Goal: Information Seeking & Learning: Learn about a topic

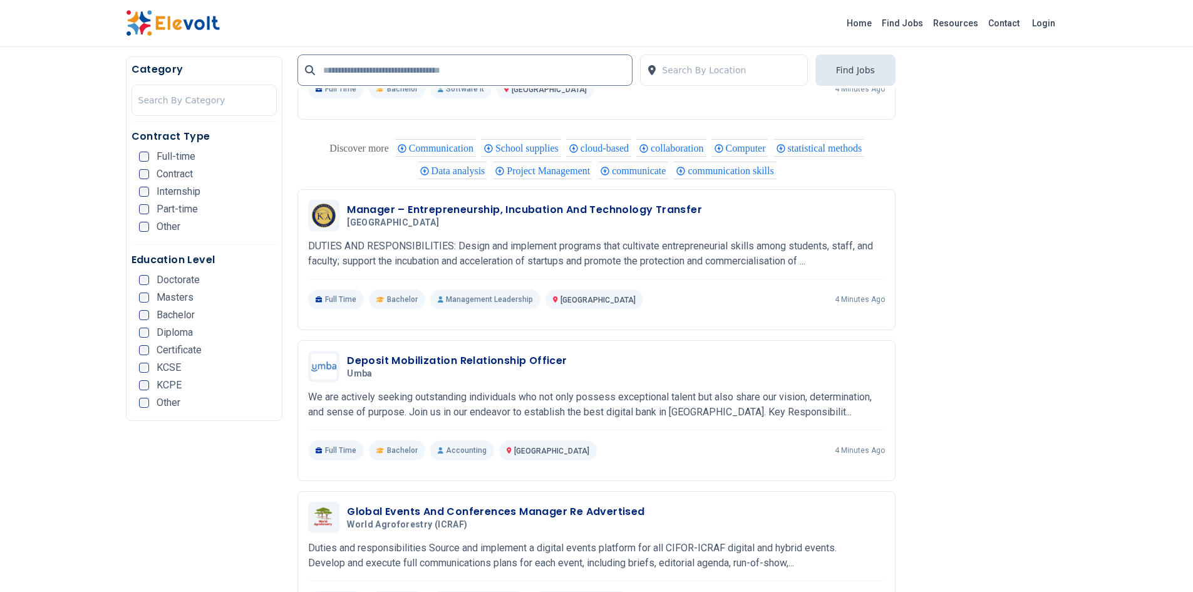
scroll to position [1937, 0]
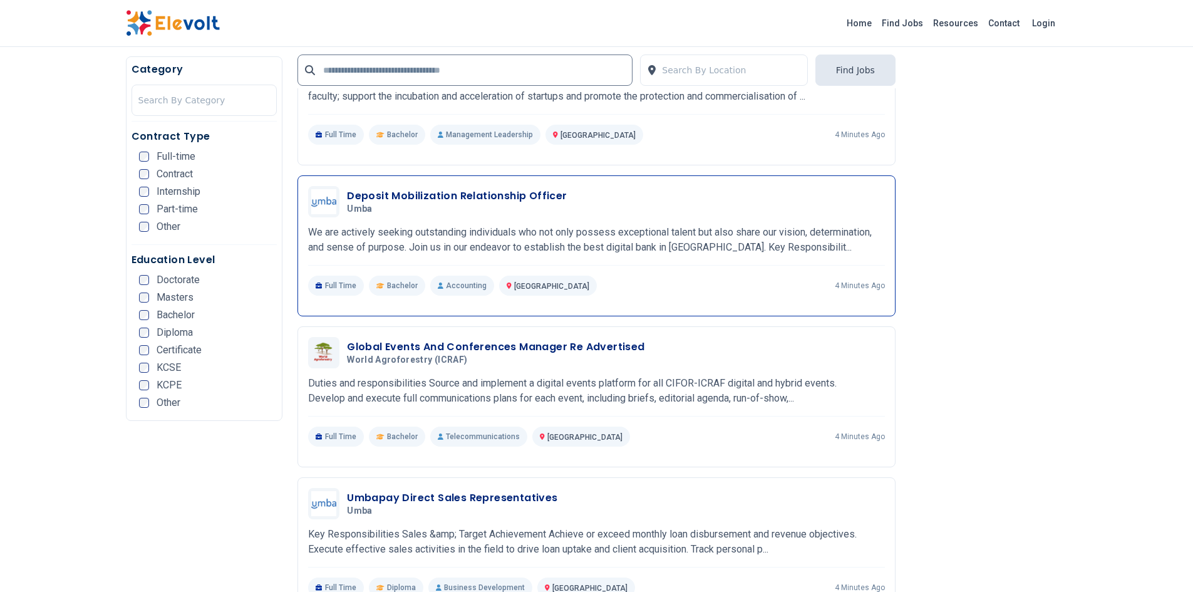
click at [546, 191] on h3 "Deposit Mobilization Relationship Officer" at bounding box center [457, 195] width 220 height 15
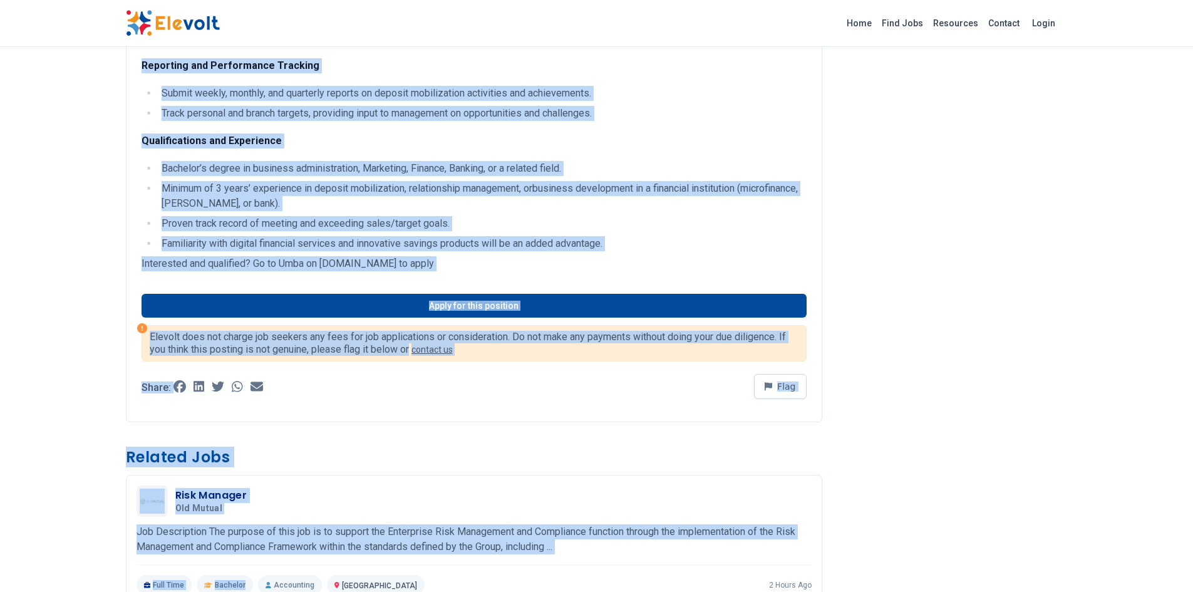
scroll to position [607, 0]
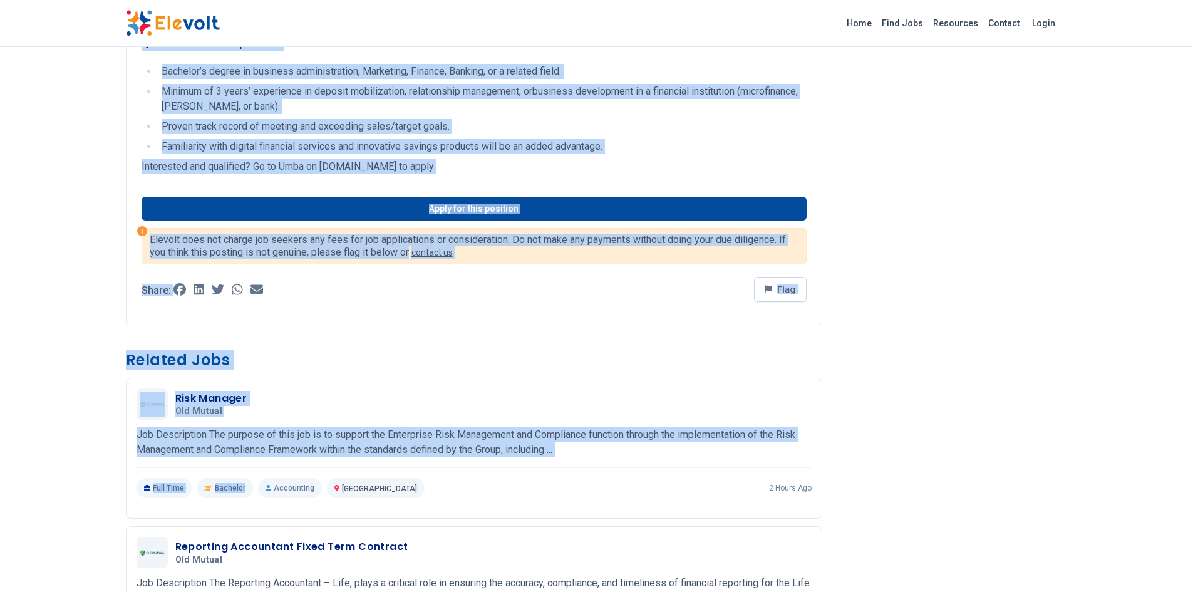
drag, startPoint x: 152, startPoint y: 140, endPoint x: 552, endPoint y: 159, distance: 399.9
copy div "e are actively seeking outstanding individuals who not only possess exceptional…"
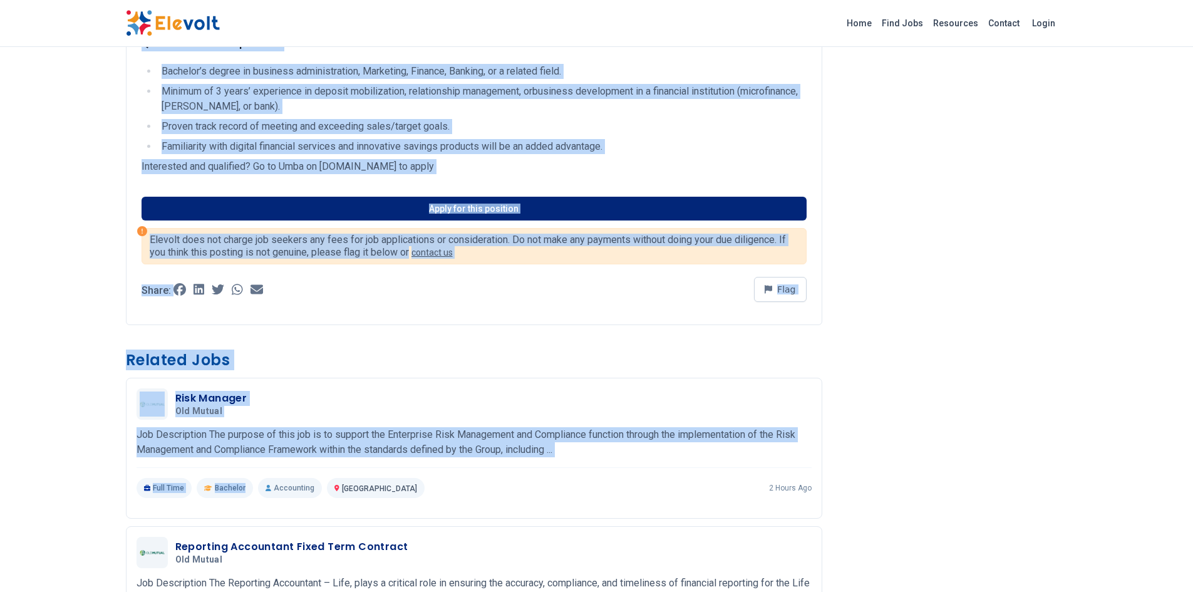
click at [497, 218] on link "Apply for this position" at bounding box center [473, 209] width 665 height 24
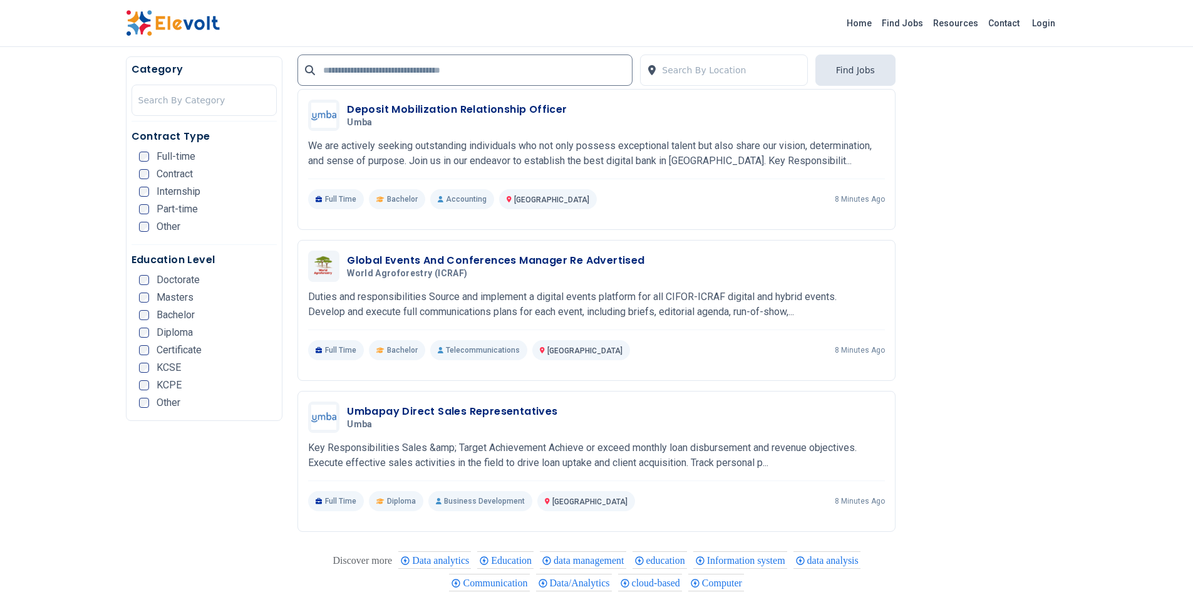
scroll to position [1957, 0]
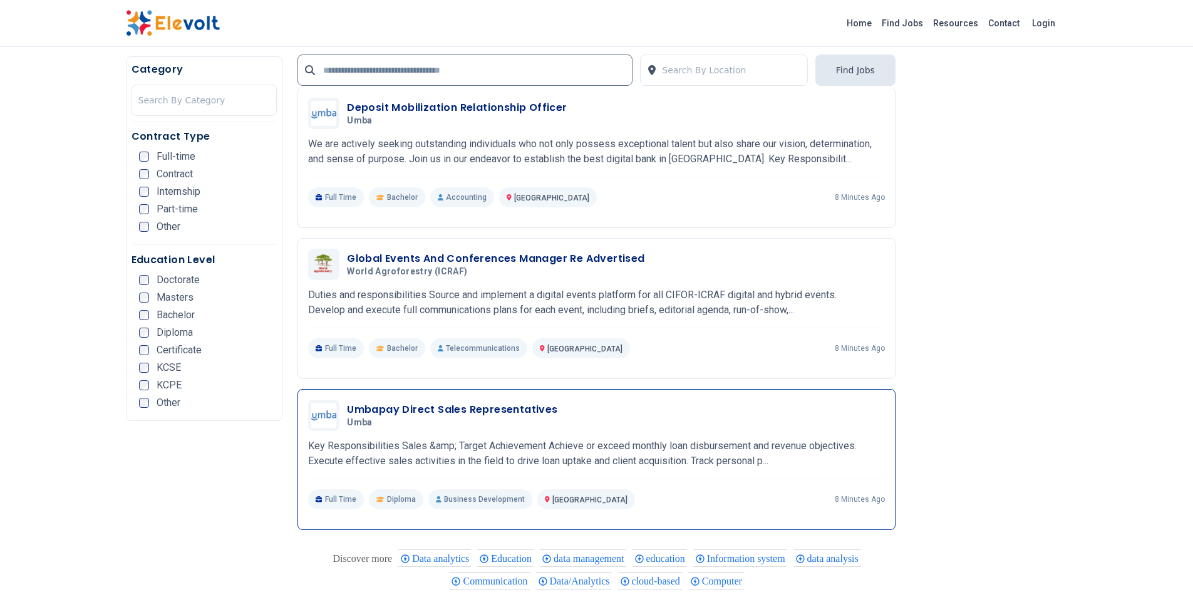
click at [381, 403] on h3 "Umbapay Direct Sales Representatives" at bounding box center [452, 409] width 210 height 15
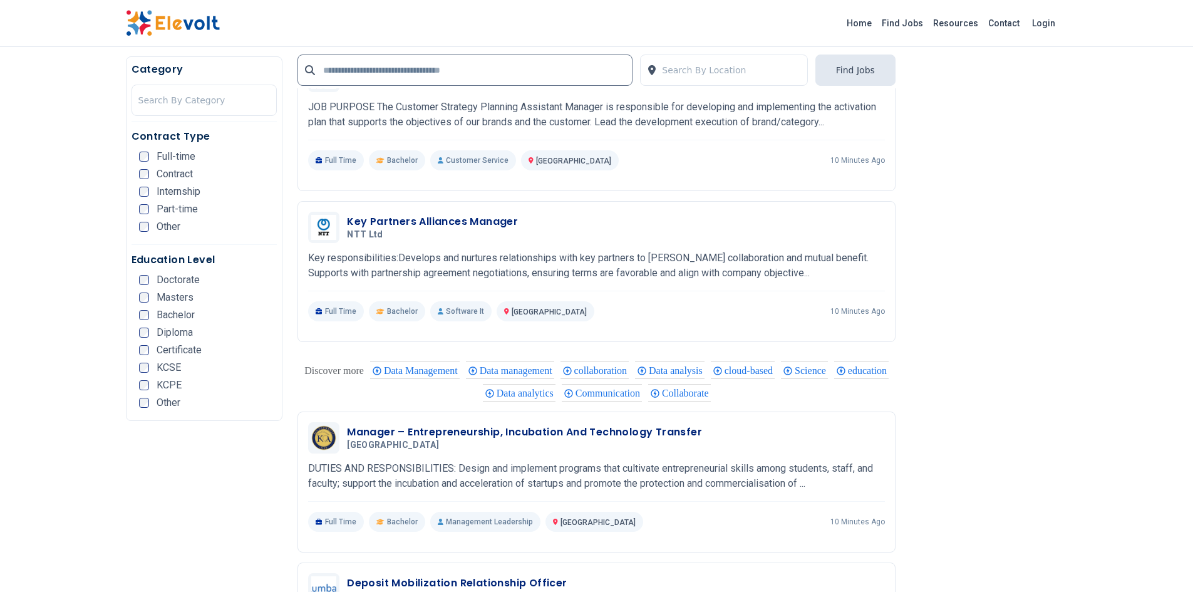
click at [282, 245] on div "Category Search By Category Contract Type Full-time Contract Internship Part-ti…" at bounding box center [204, 238] width 157 height 364
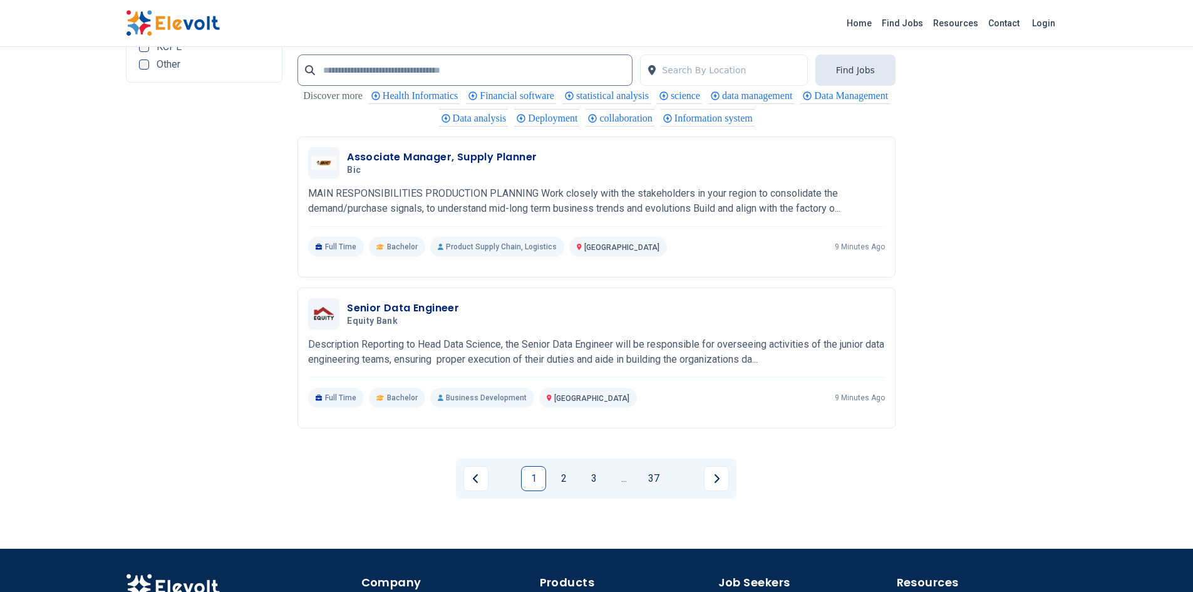
scroll to position [2436, 0]
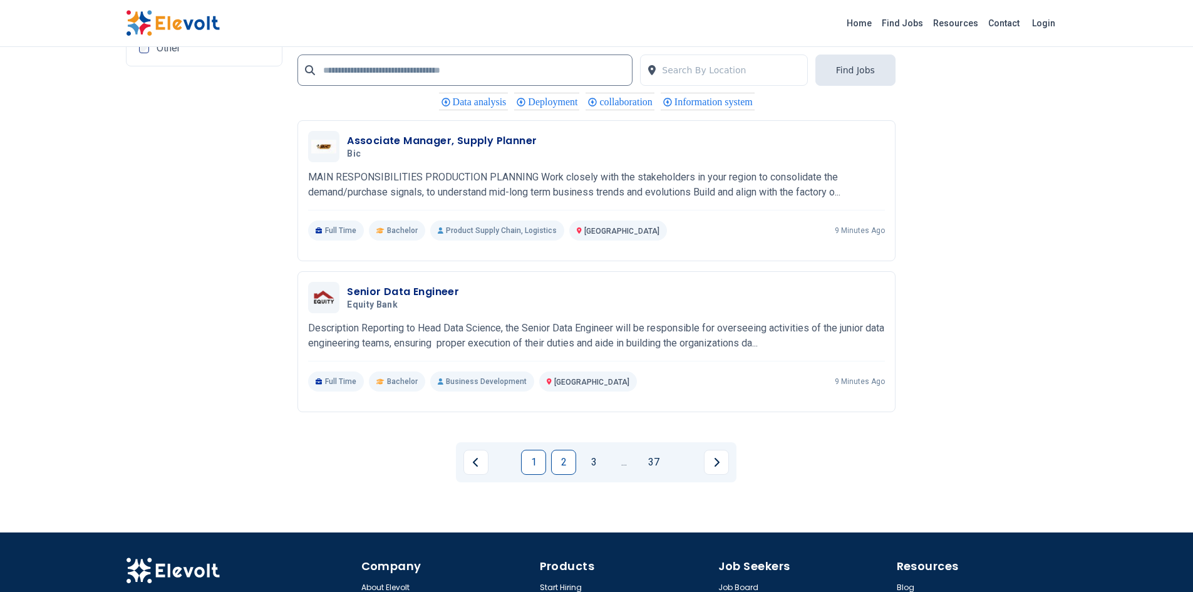
click at [557, 456] on link "2" at bounding box center [563, 462] width 25 height 25
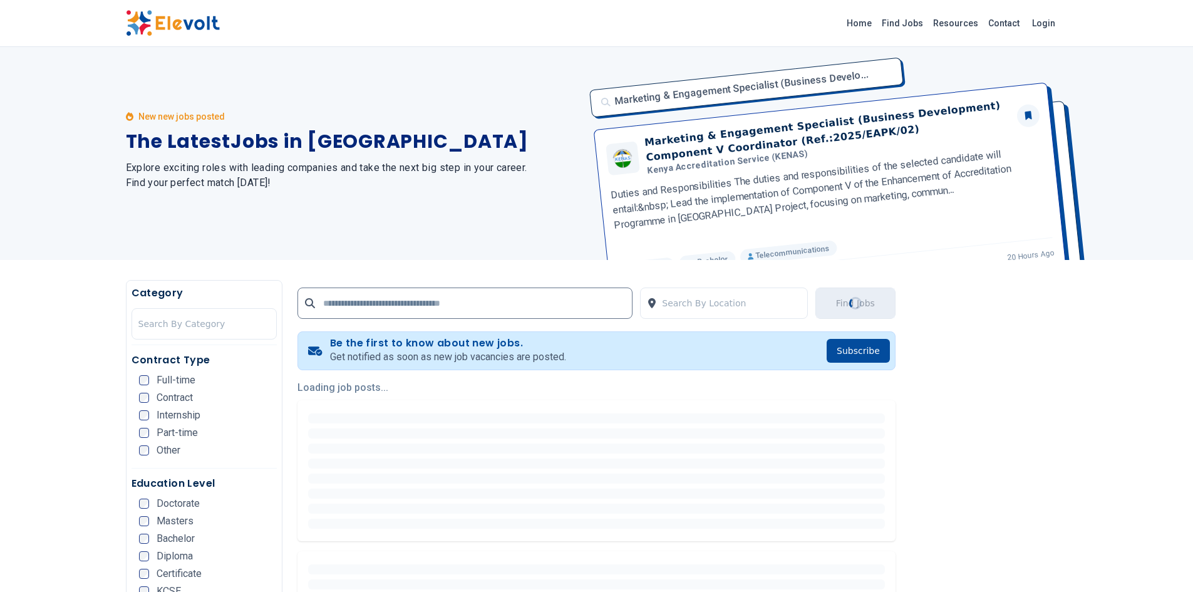
scroll to position [0, 0]
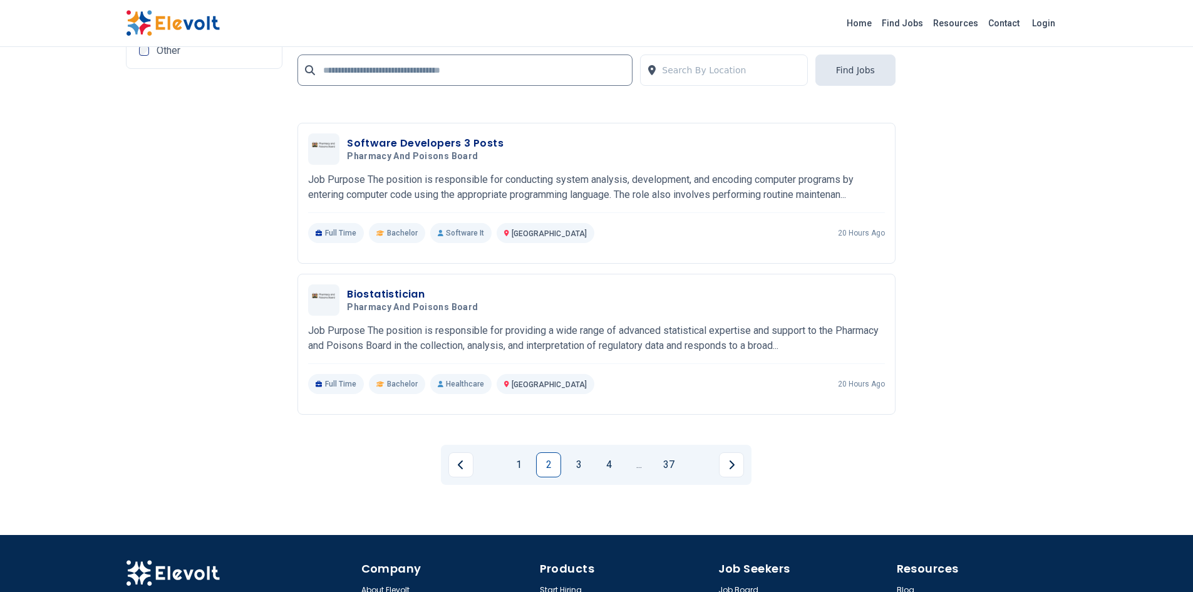
scroll to position [2516, 0]
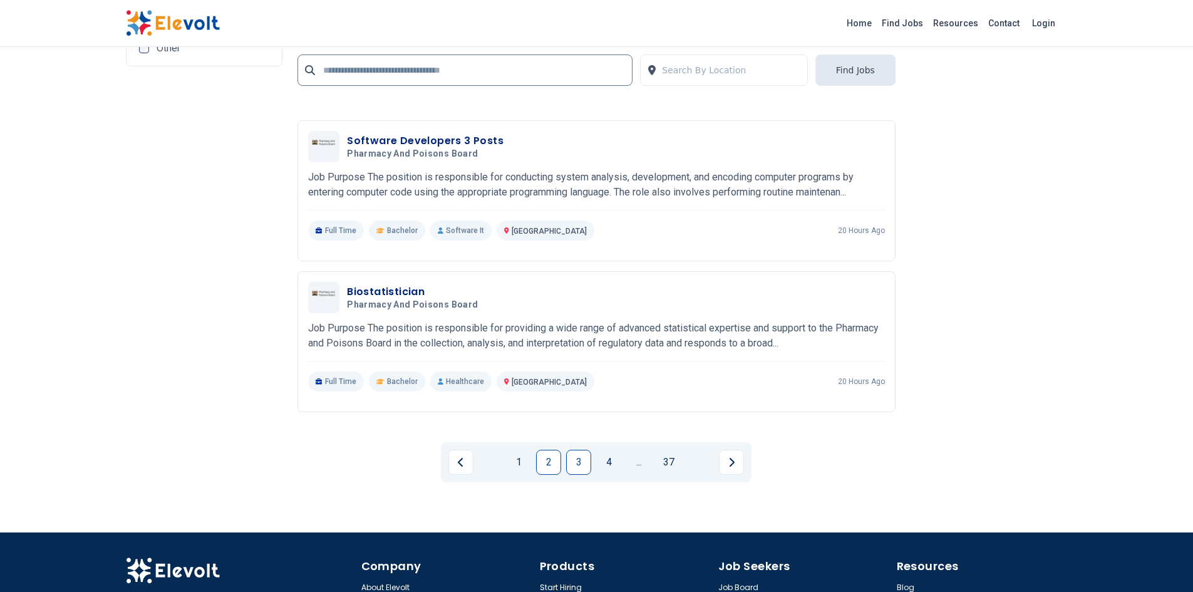
click at [577, 467] on link "3" at bounding box center [578, 462] width 25 height 25
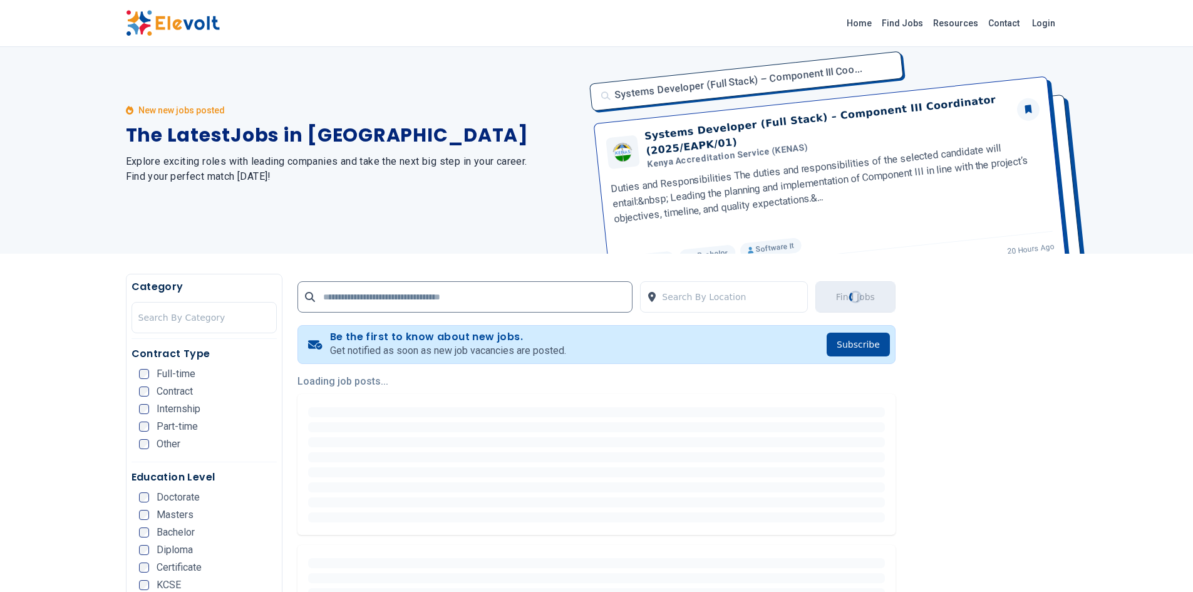
scroll to position [0, 0]
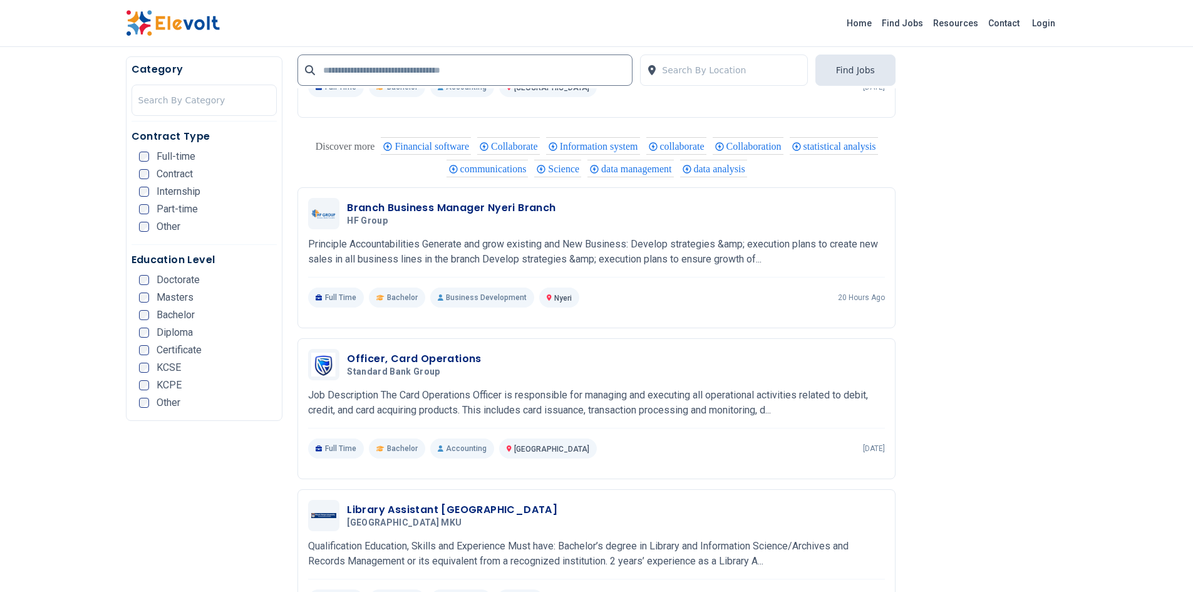
scroll to position [1727, 0]
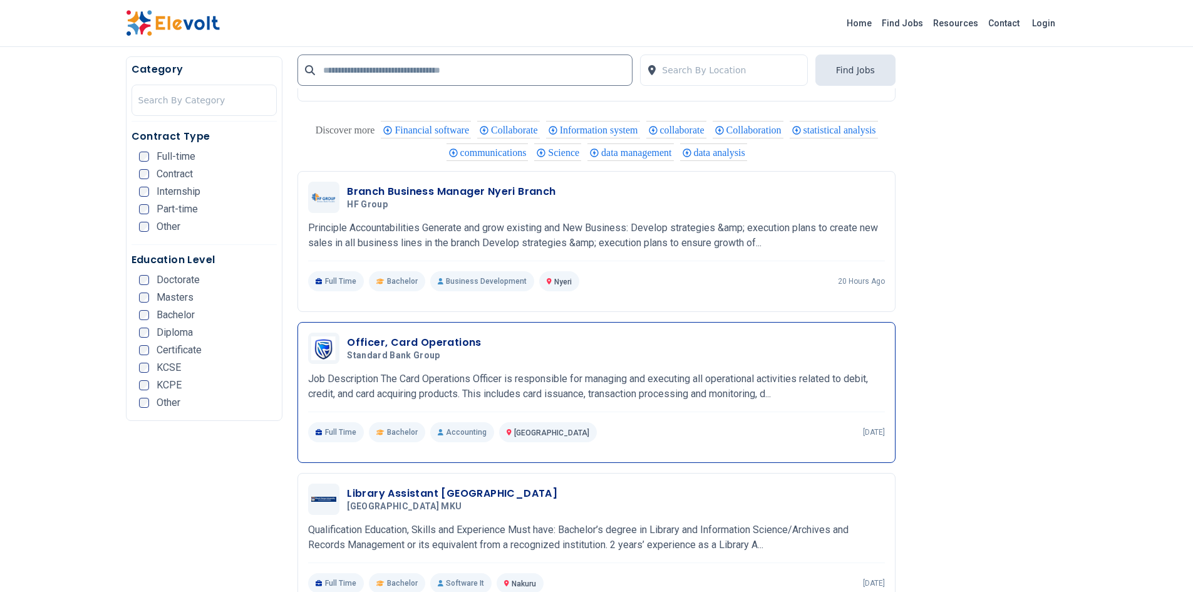
click at [438, 342] on h3 "Officer, Card Operations" at bounding box center [414, 342] width 135 height 15
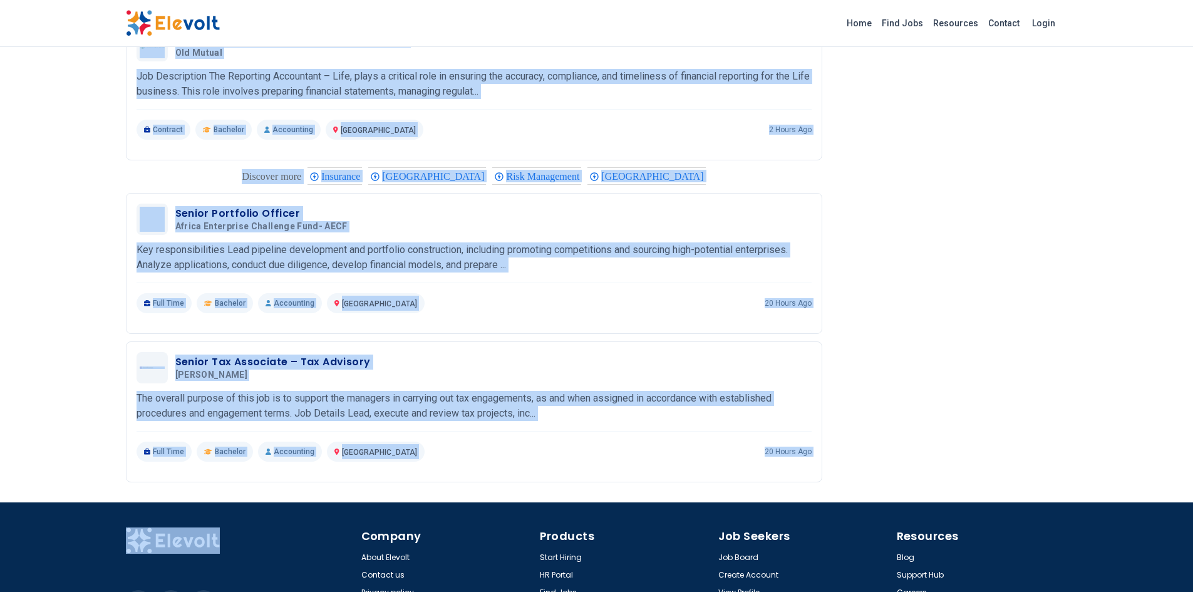
scroll to position [1371, 0]
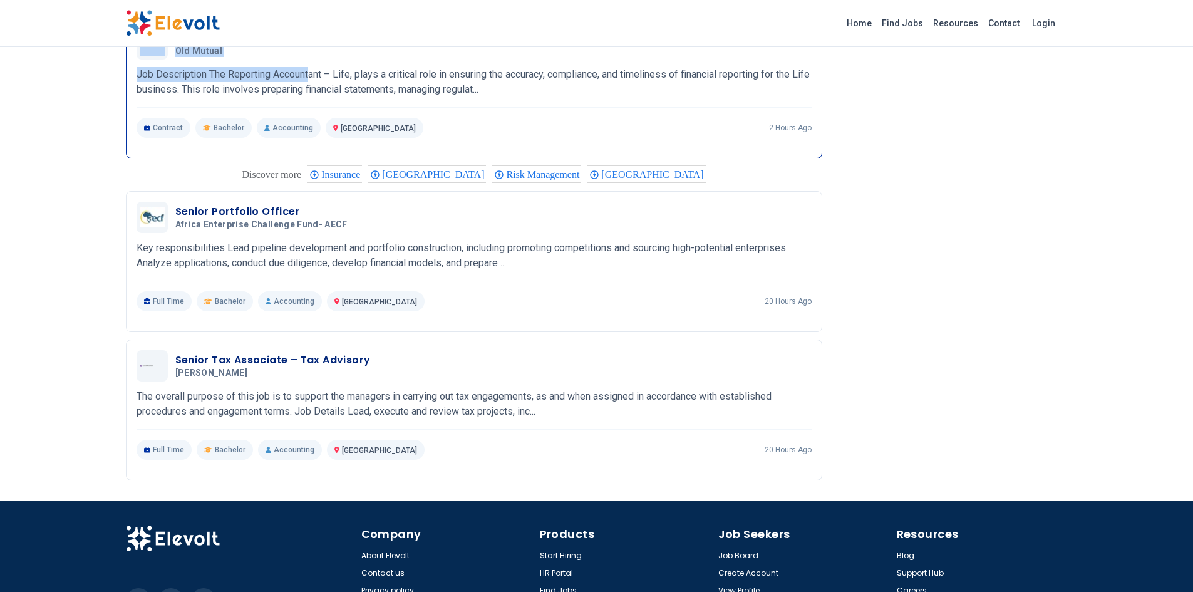
drag, startPoint x: 137, startPoint y: 136, endPoint x: 310, endPoint y: 75, distance: 183.2
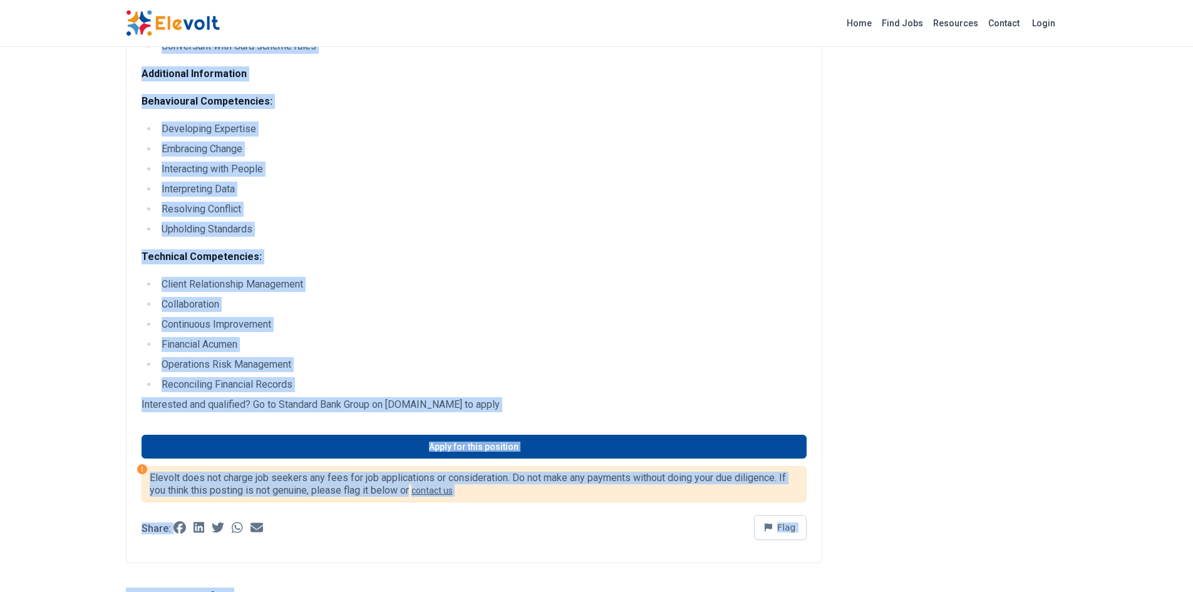
scroll to position [474, 0]
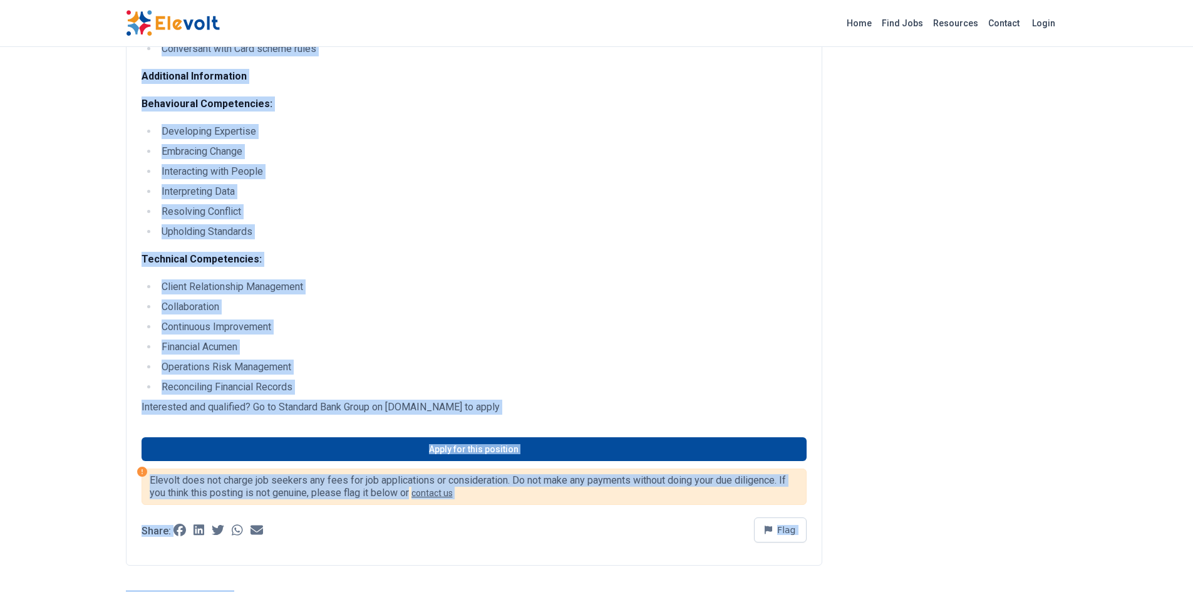
click at [494, 304] on li "Collaboration" at bounding box center [482, 306] width 649 height 15
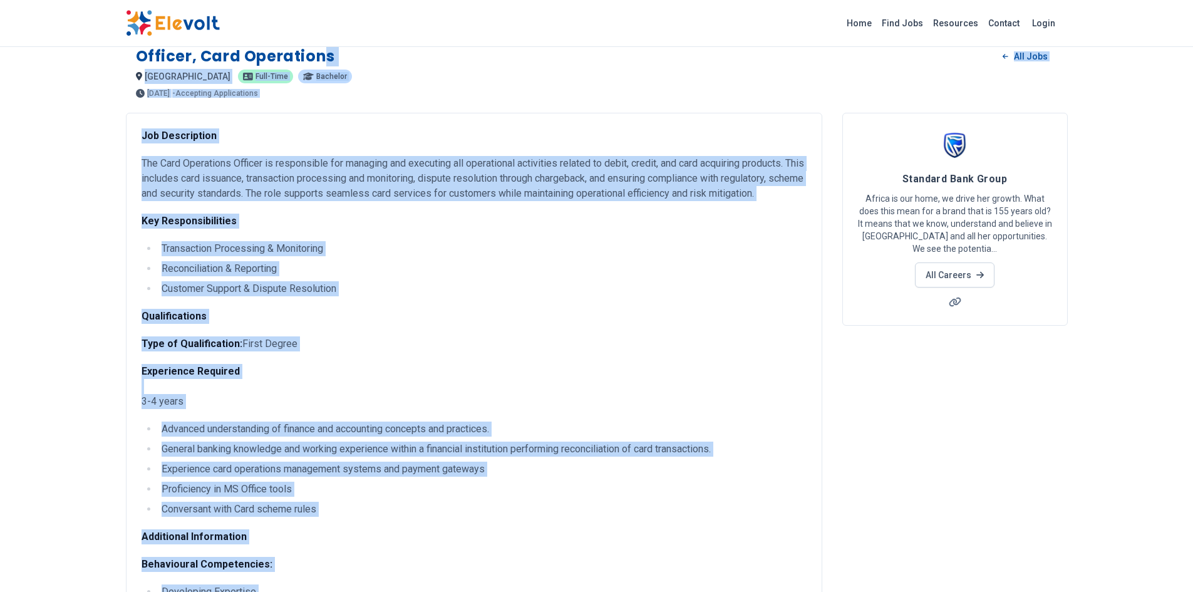
scroll to position [0, 0]
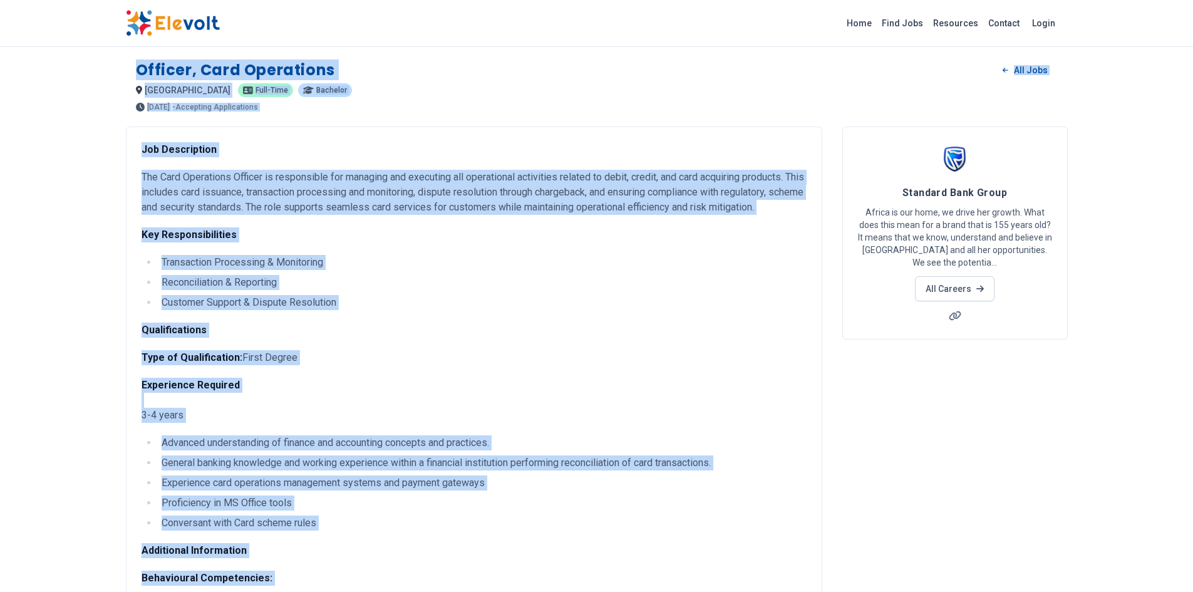
drag, startPoint x: 324, startPoint y: 389, endPoint x: 132, endPoint y: 73, distance: 369.5
copy div "Loremip, Dolo Sitametcon Adi Elit seddoei TE Inci-utla Etdolore 3 magn ali 64/9…"
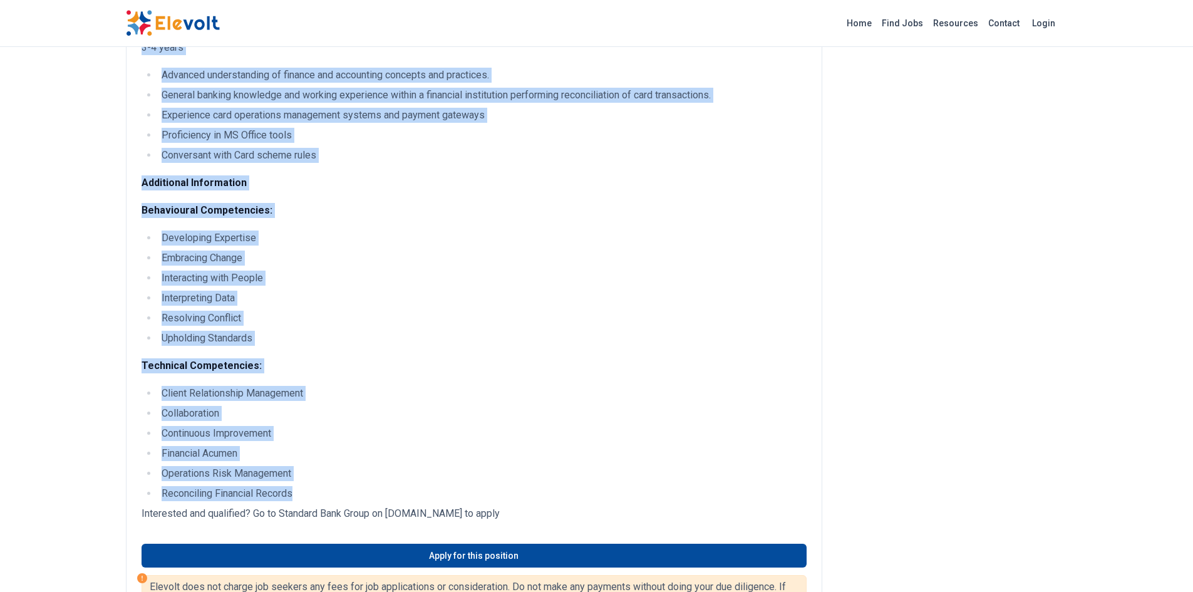
scroll to position [406, 0]
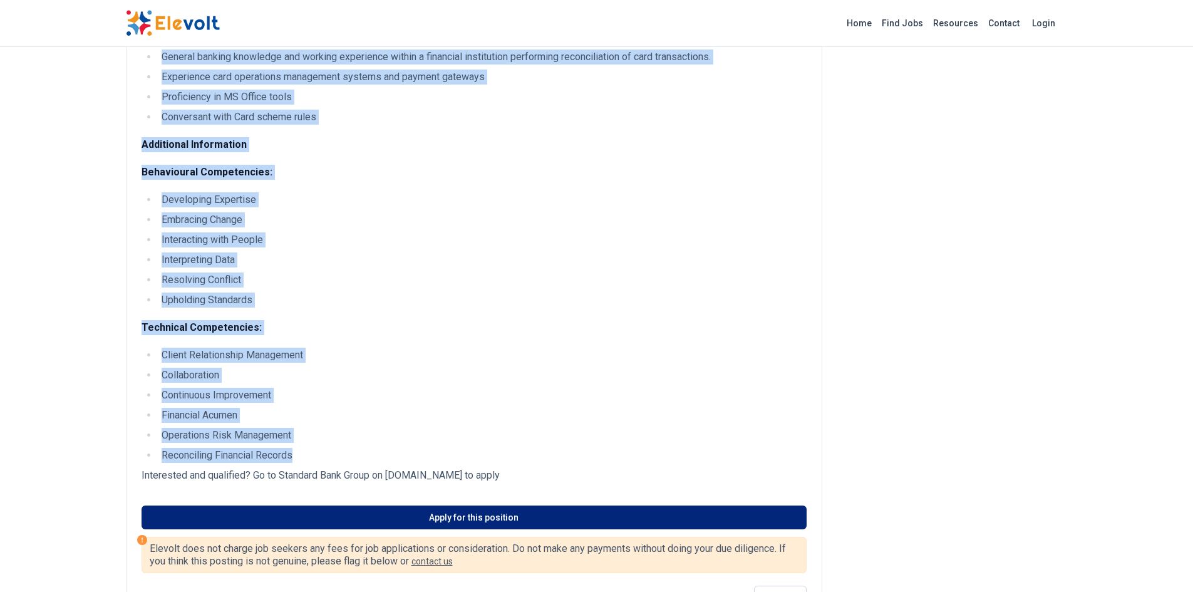
click at [356, 517] on link "Apply for this position" at bounding box center [473, 517] width 665 height 24
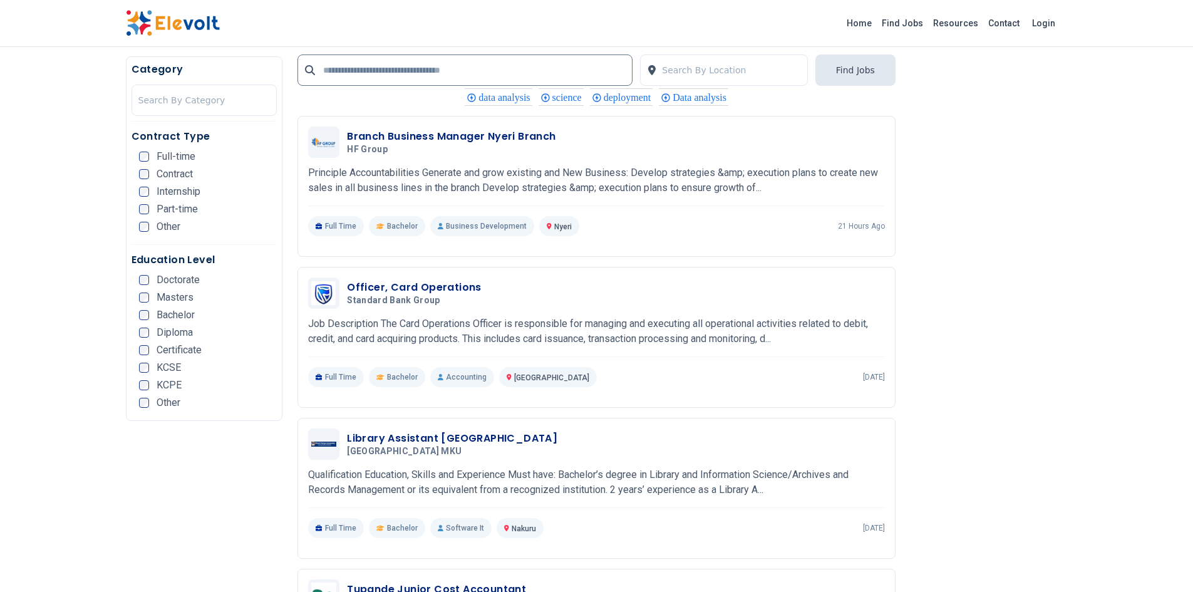
scroll to position [1780, 0]
click at [490, 208] on div "Branch Business Manager Nyeri Branch HF Group [DATE] [DATE] Nyeri KE Principle …" at bounding box center [596, 184] width 577 height 110
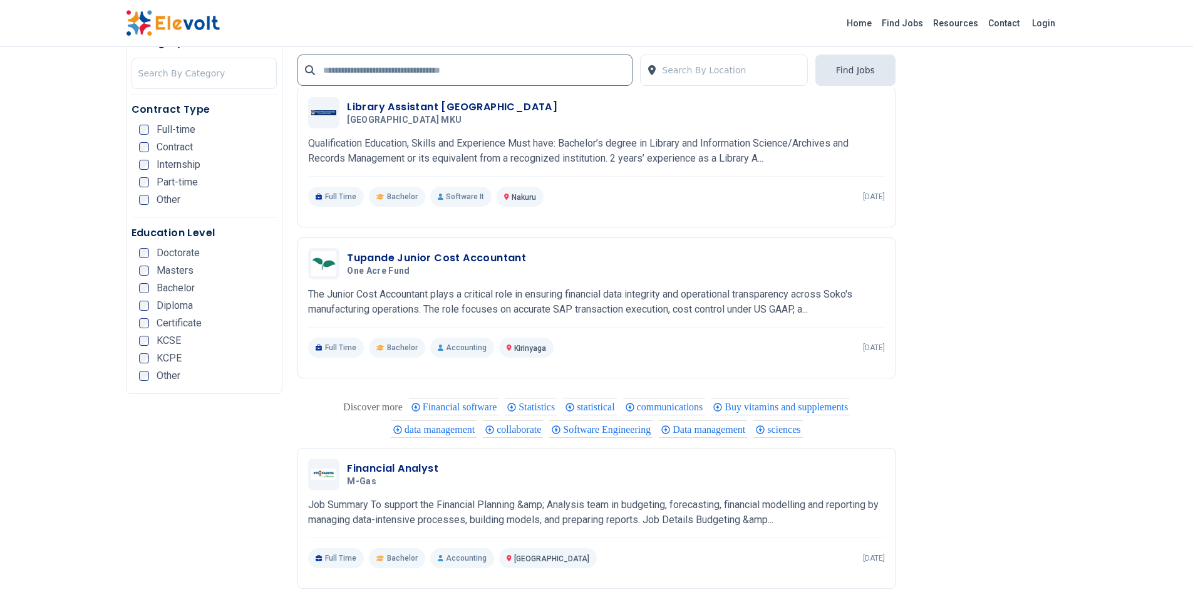
scroll to position [2115, 0]
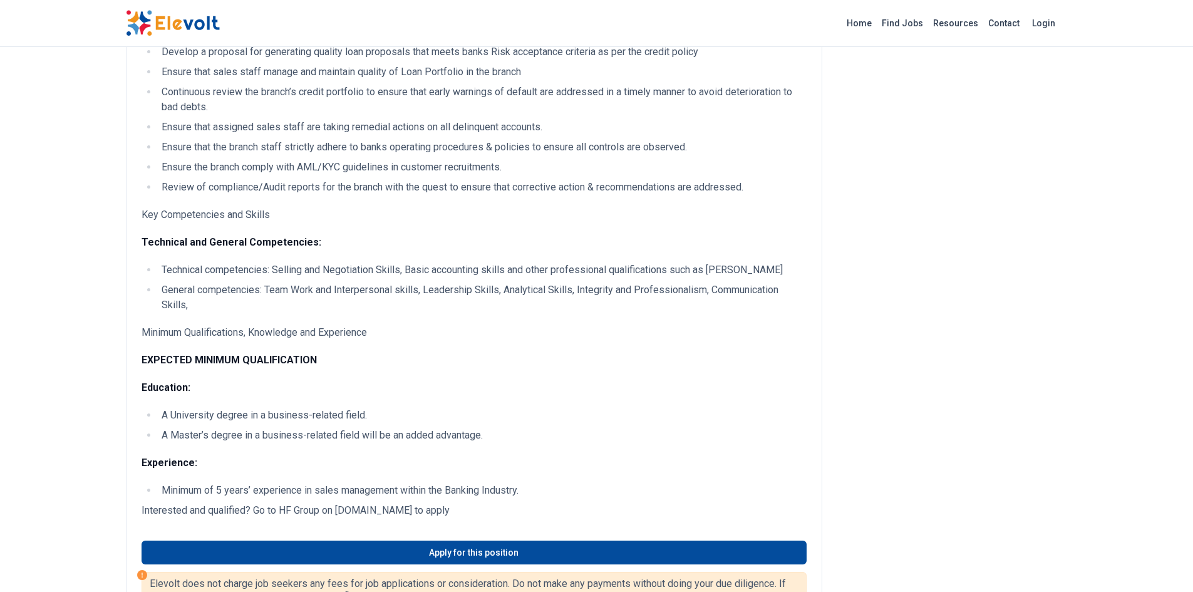
scroll to position [569, 0]
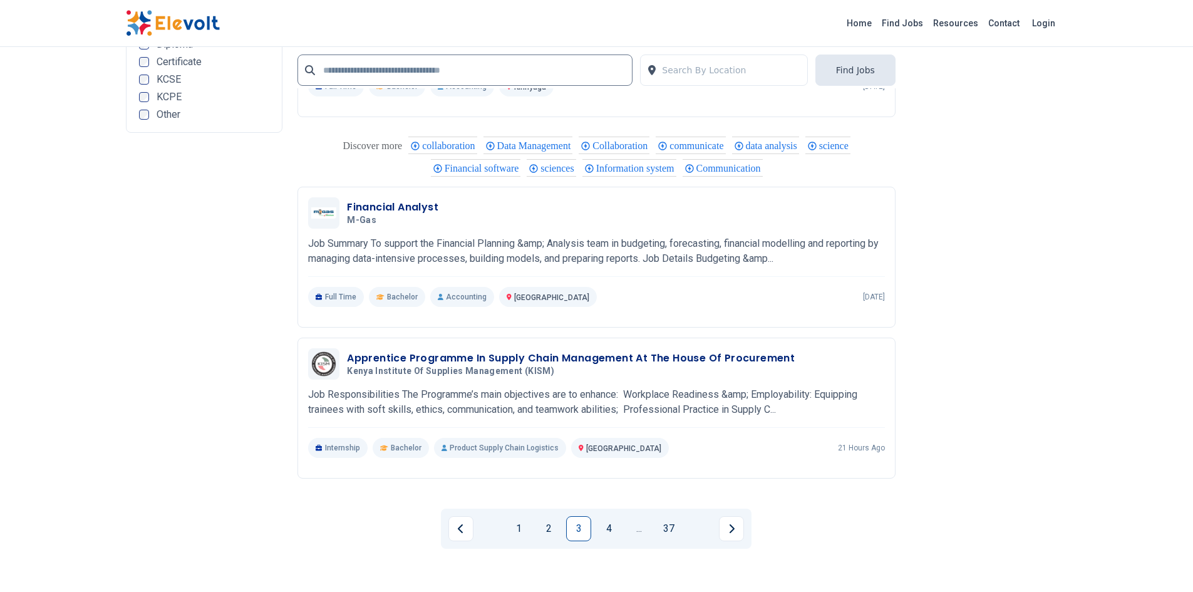
scroll to position [2553, 0]
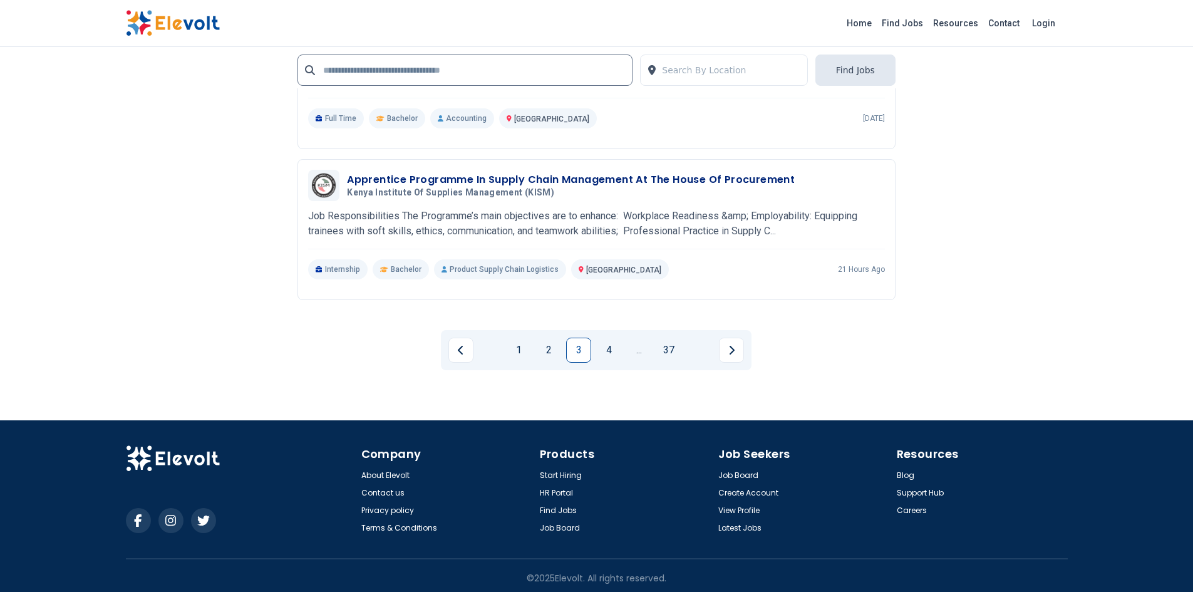
click at [805, 359] on div "1 2 3 4 ... 37" at bounding box center [596, 350] width 598 height 60
click at [615, 337] on link "4" at bounding box center [608, 349] width 25 height 25
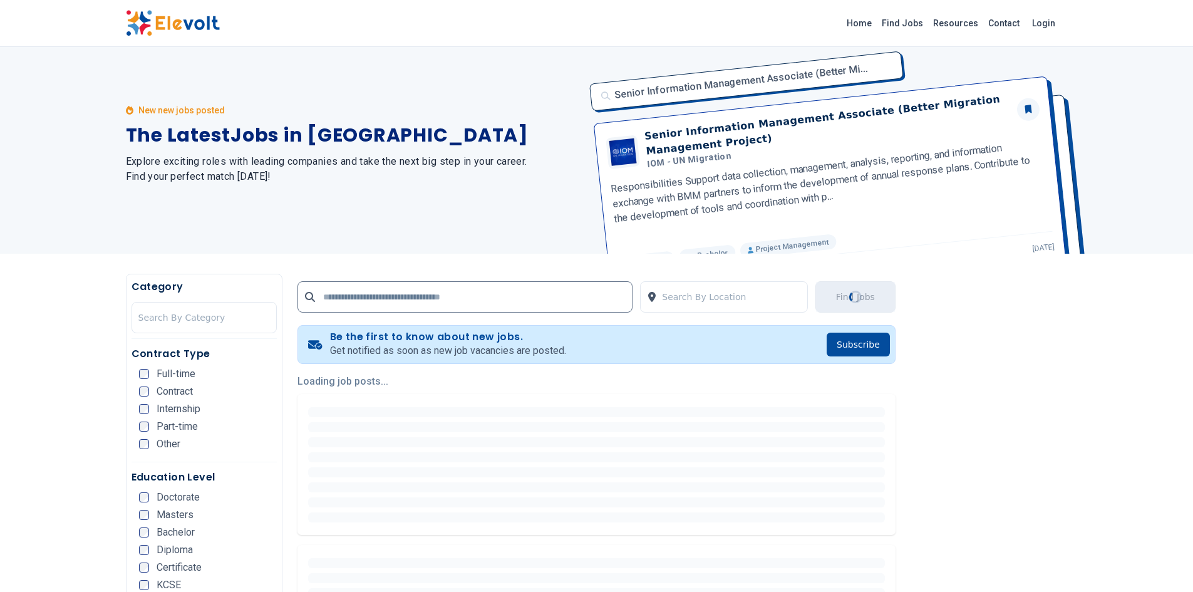
scroll to position [0, 0]
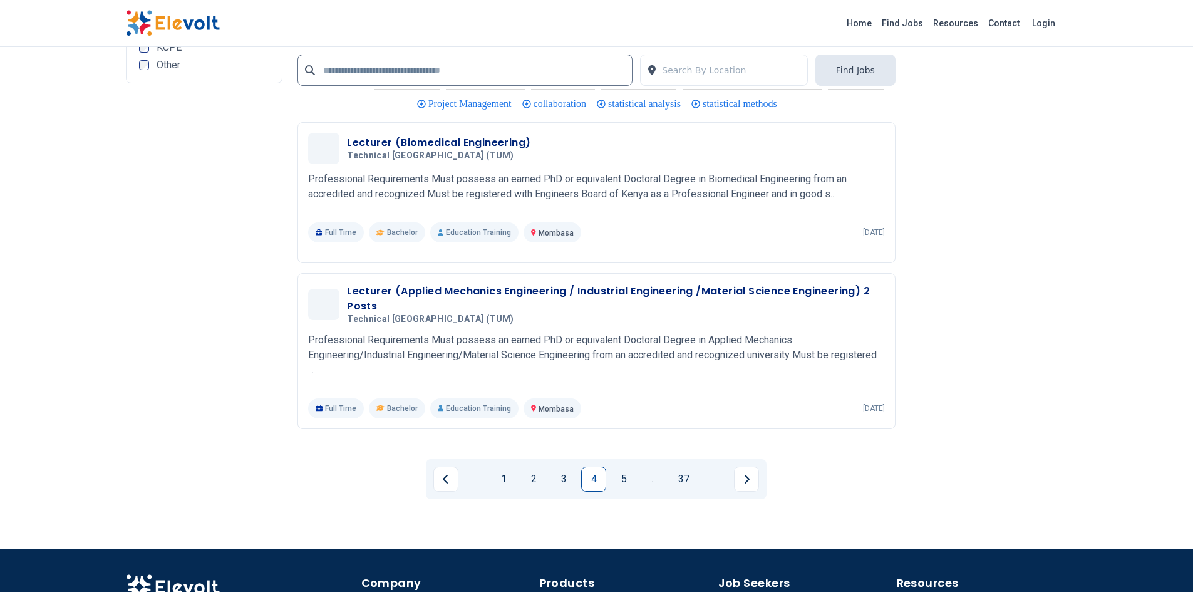
scroll to position [2568, 0]
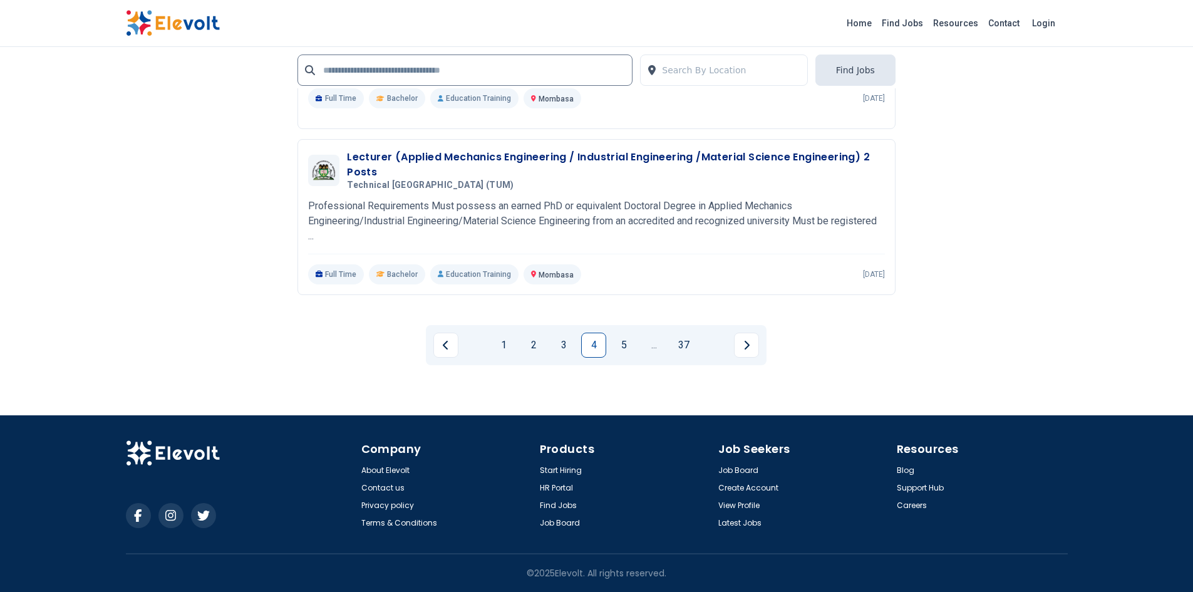
click at [751, 367] on div "1 2 3 4 5 ... 37" at bounding box center [596, 345] width 598 height 60
click at [620, 352] on link "5" at bounding box center [623, 344] width 25 height 25
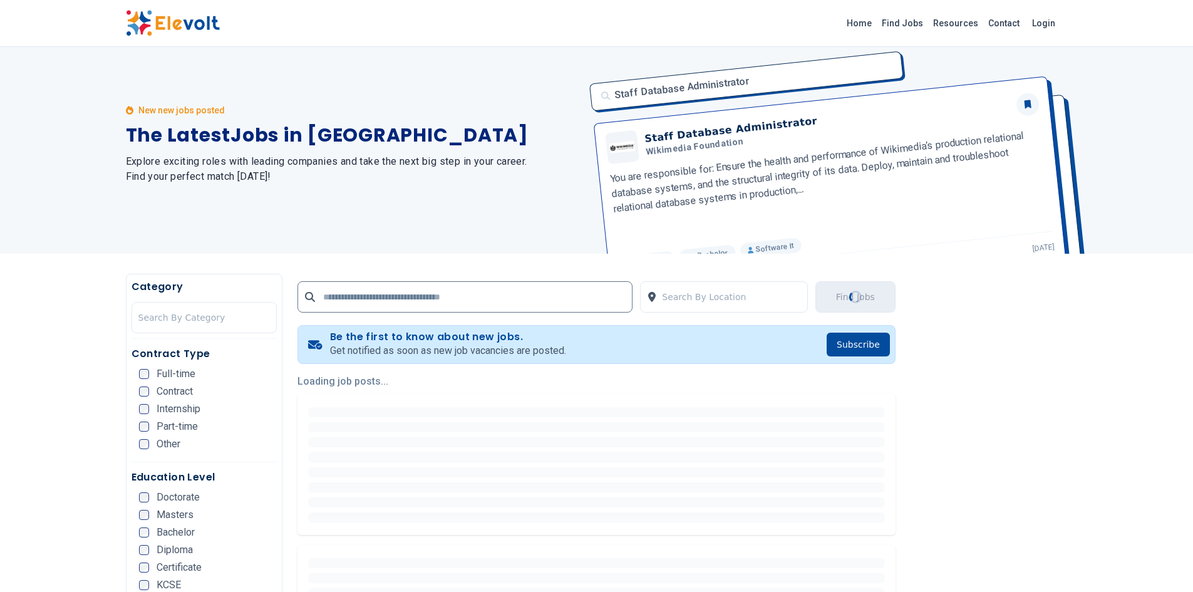
scroll to position [0, 0]
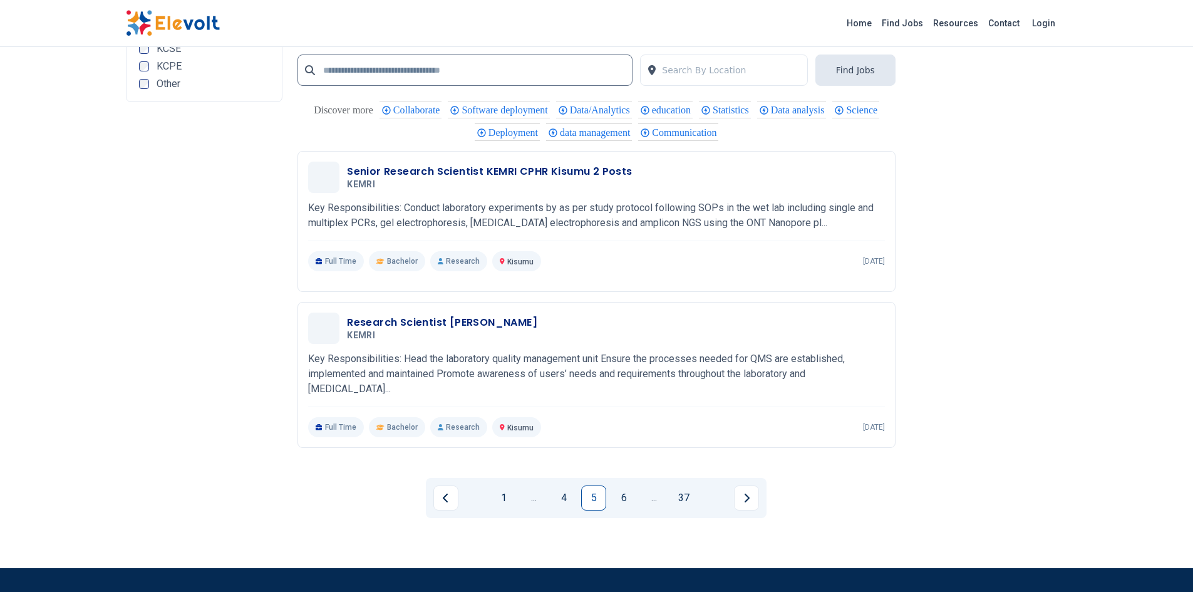
scroll to position [2553, 0]
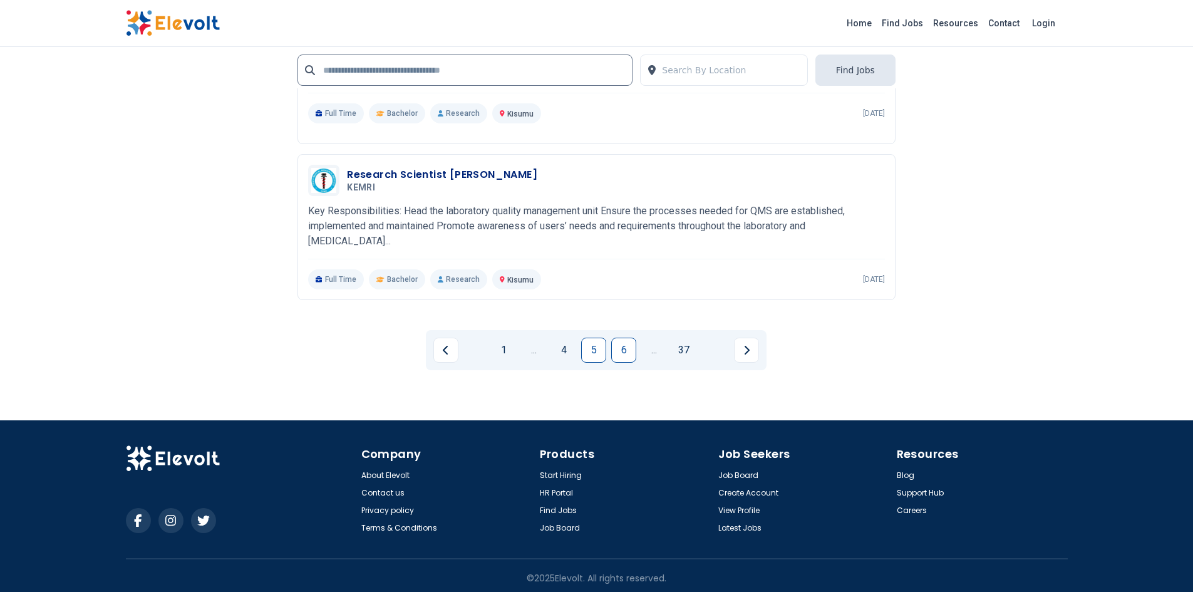
click at [625, 341] on link "6" at bounding box center [623, 349] width 25 height 25
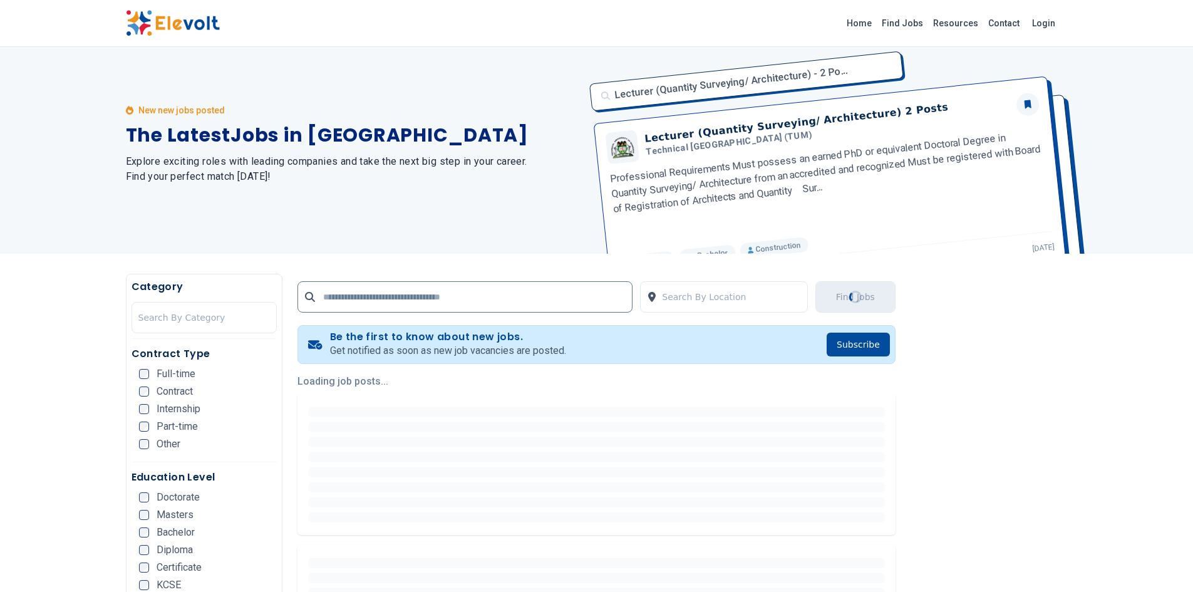
scroll to position [0, 0]
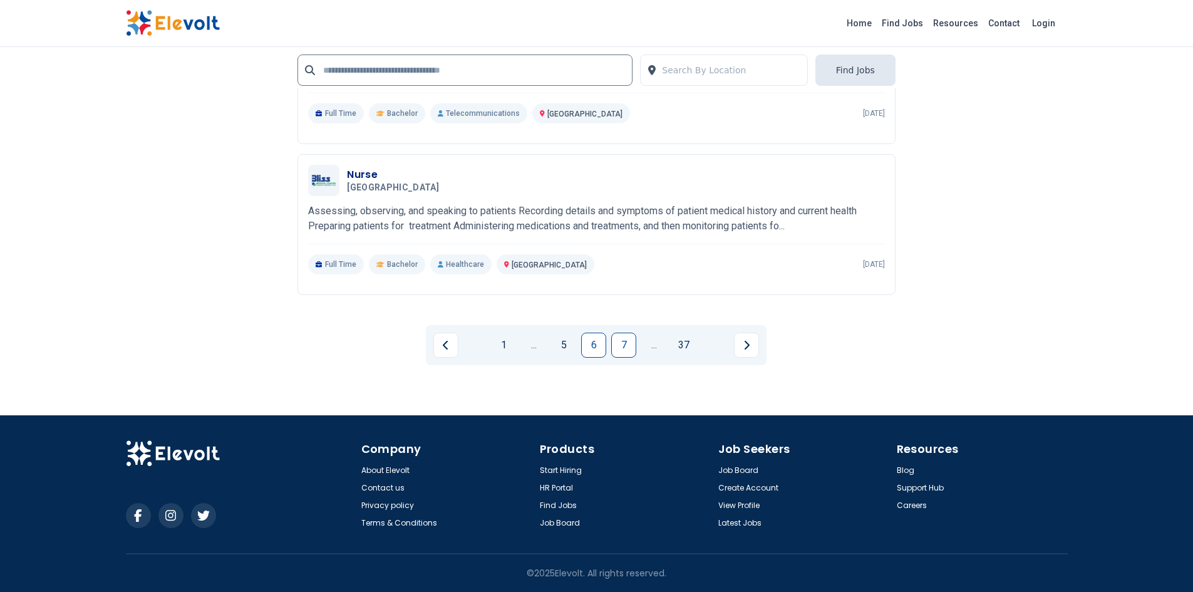
click at [624, 344] on link "7" at bounding box center [623, 344] width 25 height 25
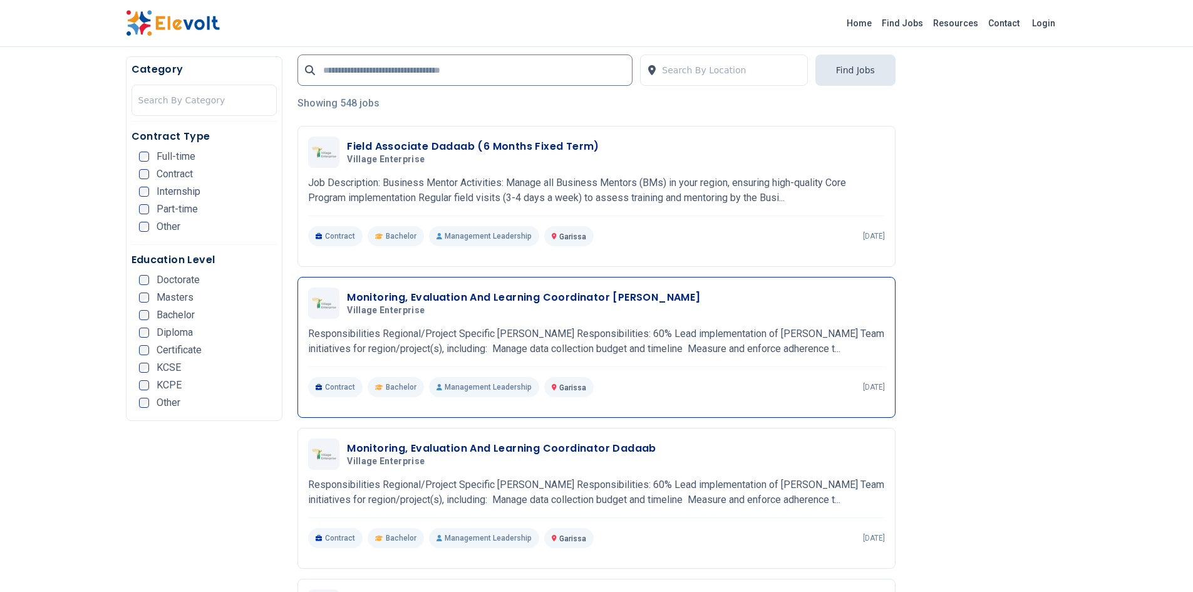
click at [721, 393] on div "Contract Bachelor Management Leadership Garissa KE [DATE]" at bounding box center [596, 387] width 577 height 20
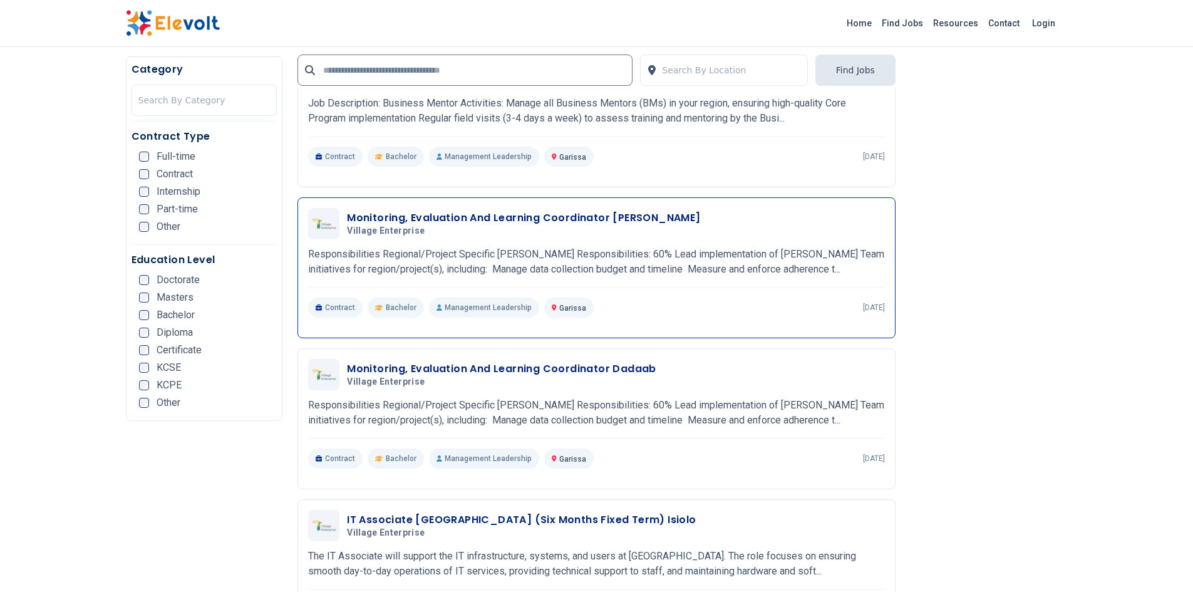
scroll to position [597, 0]
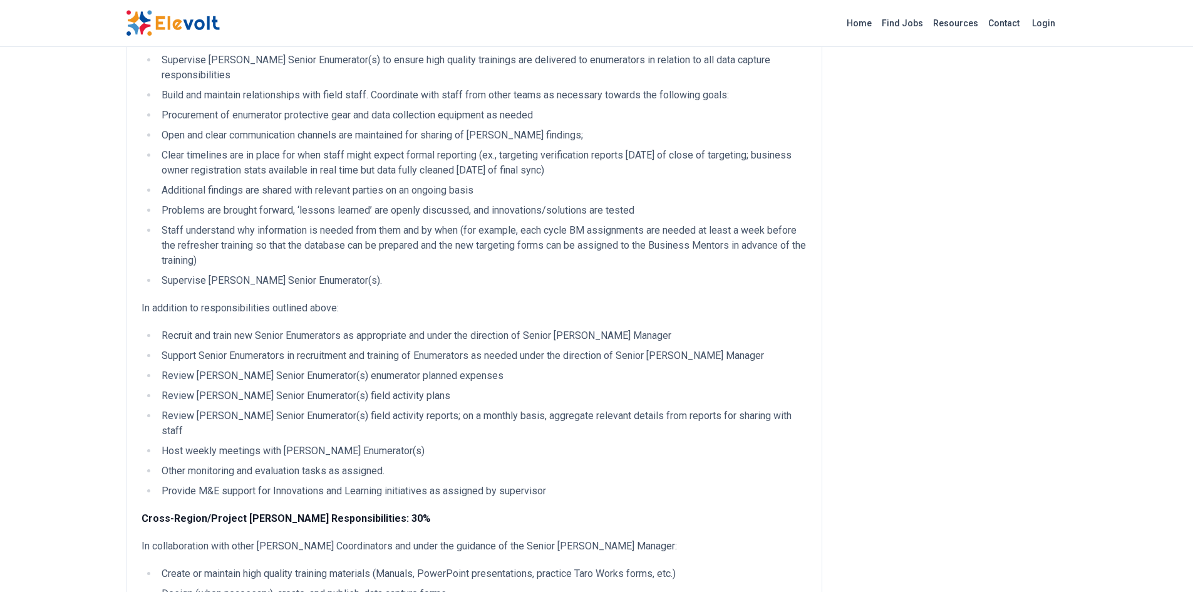
scroll to position [414, 0]
